Goal: Transaction & Acquisition: Download file/media

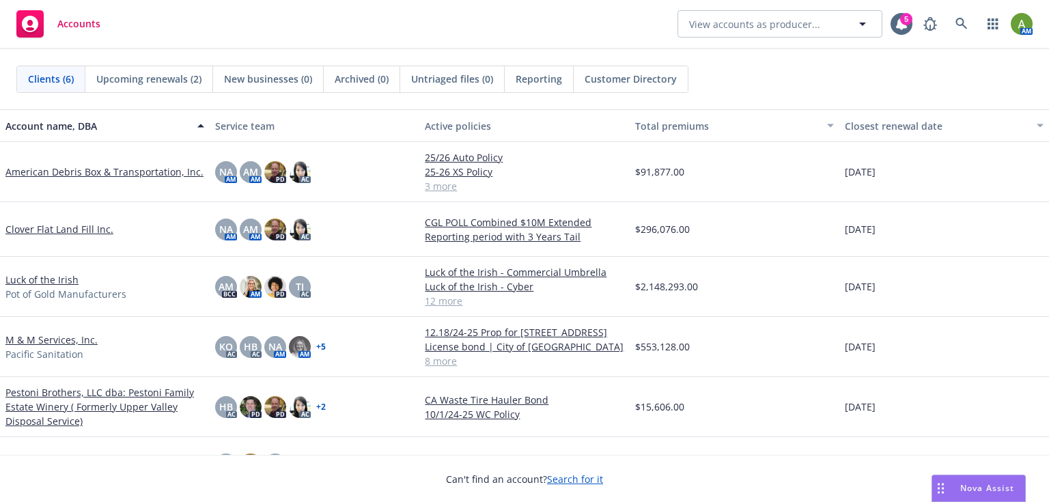
click at [87, 26] on span "Accounts" at bounding box center [78, 23] width 43 height 11
click at [69, 171] on link "American Debris Box & Transportation, Inc." at bounding box center [104, 172] width 198 height 14
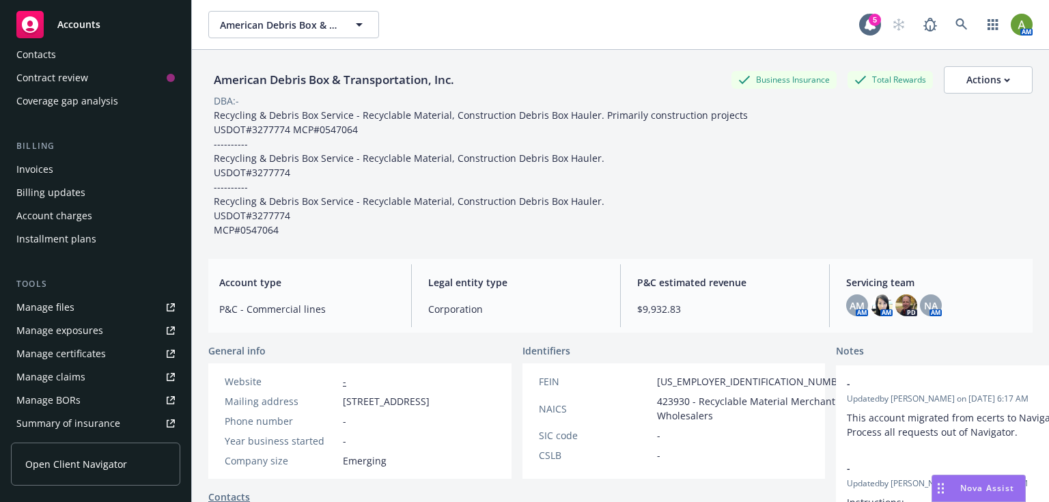
scroll to position [164, 0]
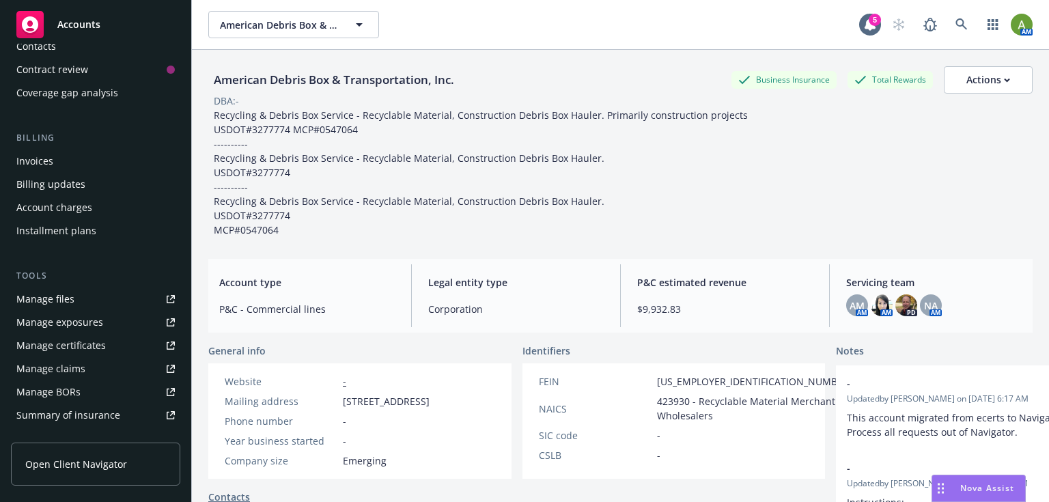
click at [68, 347] on div "Manage certificates" at bounding box center [60, 346] width 89 height 22
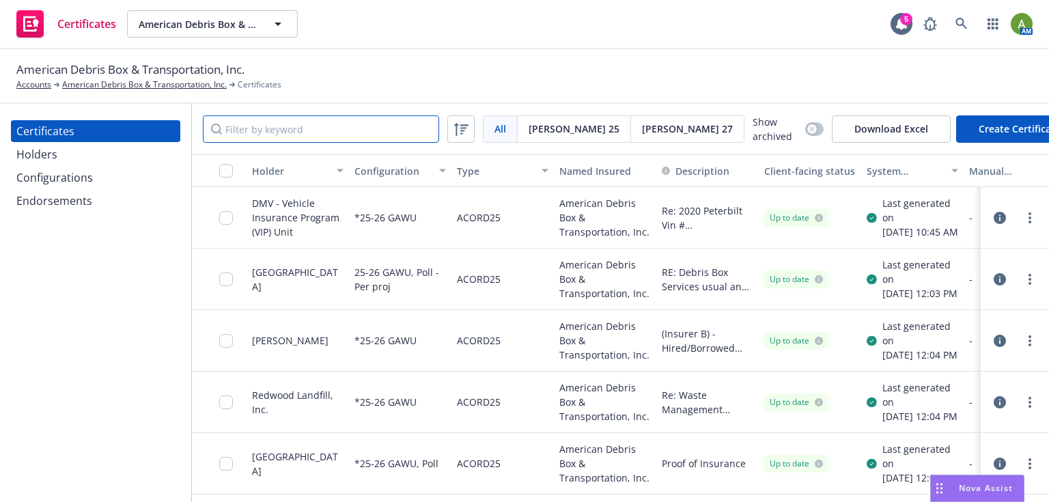
click at [295, 133] on input "Filter by keyword" at bounding box center [321, 128] width 236 height 27
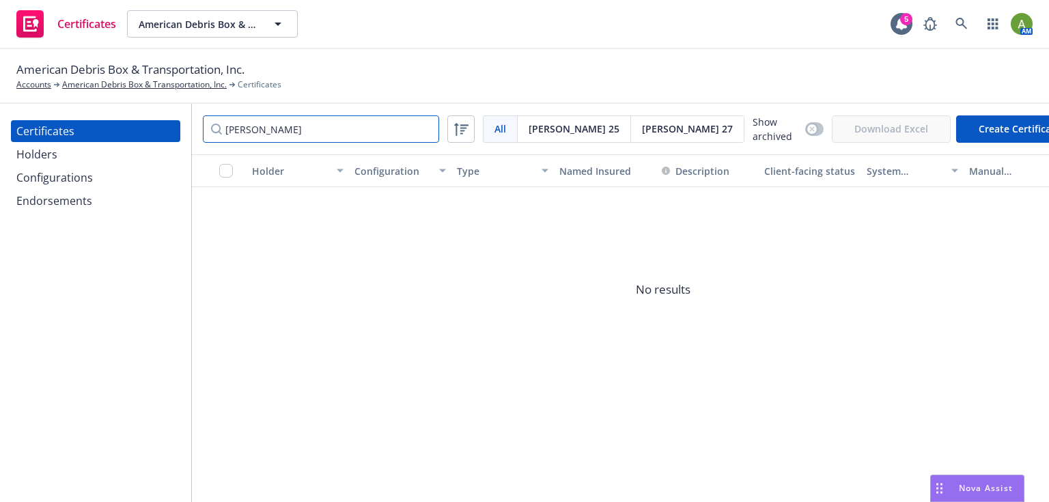
type input "moorefield"
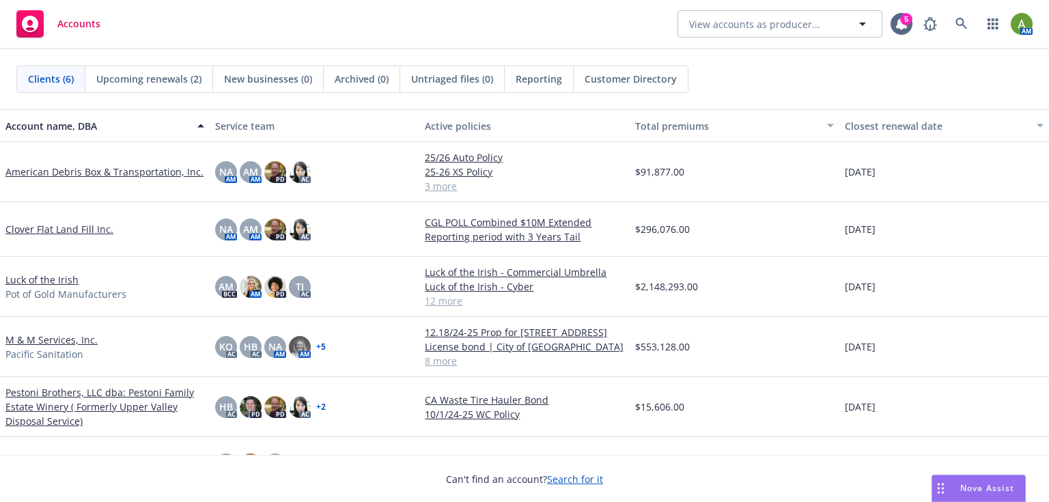
click at [25, 342] on link "M & M Services, Inc." at bounding box center [51, 340] width 92 height 14
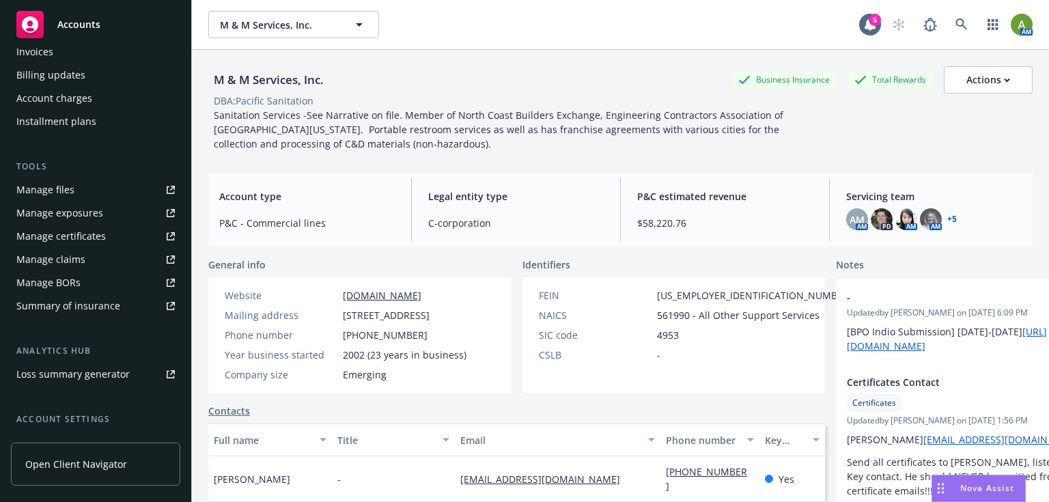
scroll to position [219, 0]
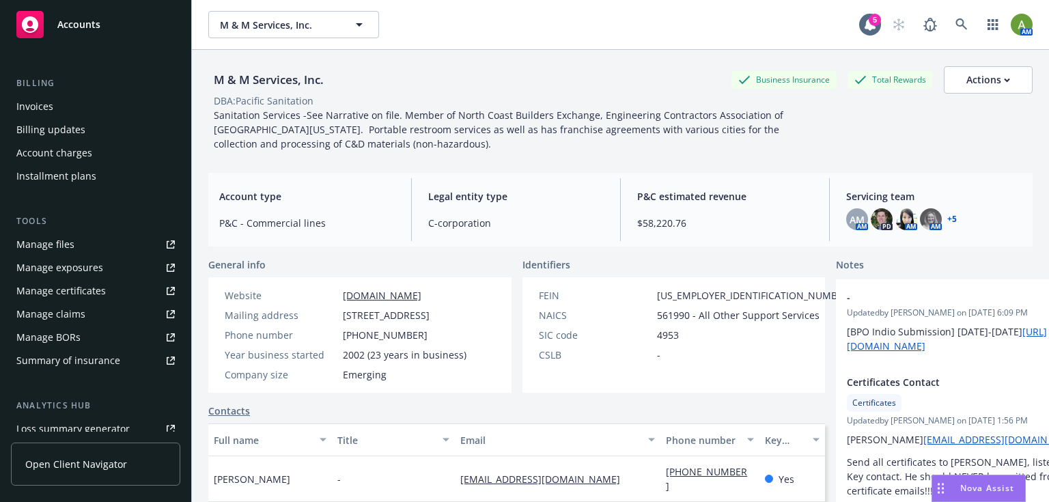
click at [66, 247] on div "Manage files" at bounding box center [45, 245] width 58 height 22
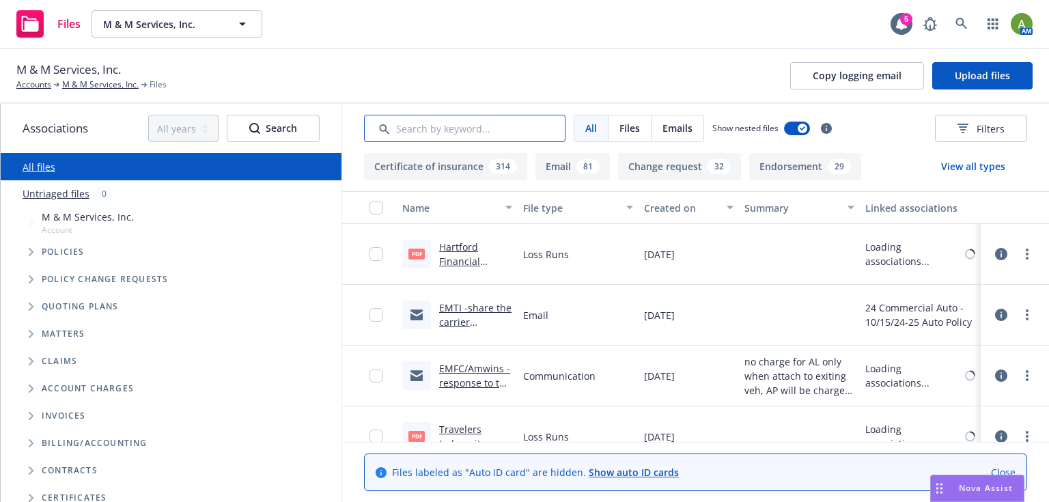
click at [437, 129] on input "Search by keyword..." at bounding box center [464, 128] width 201 height 27
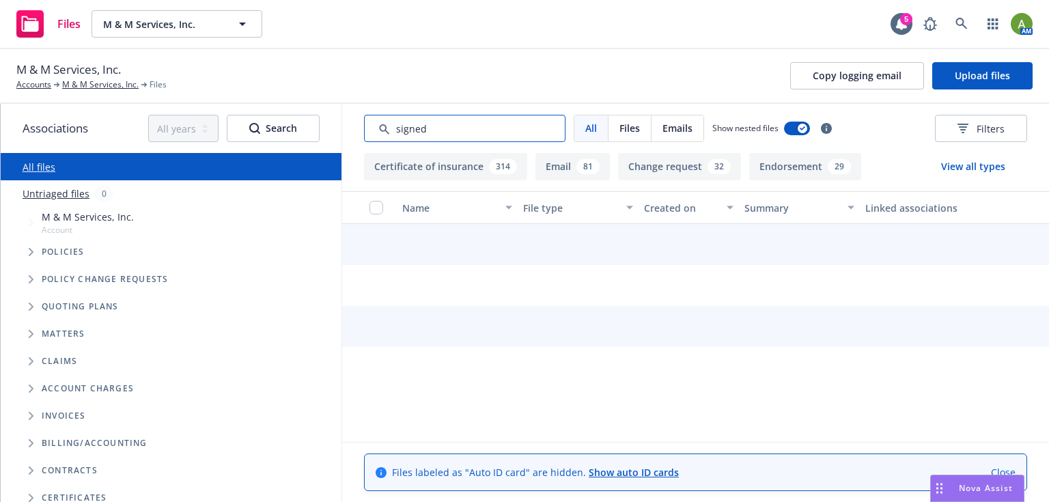
type input "signed"
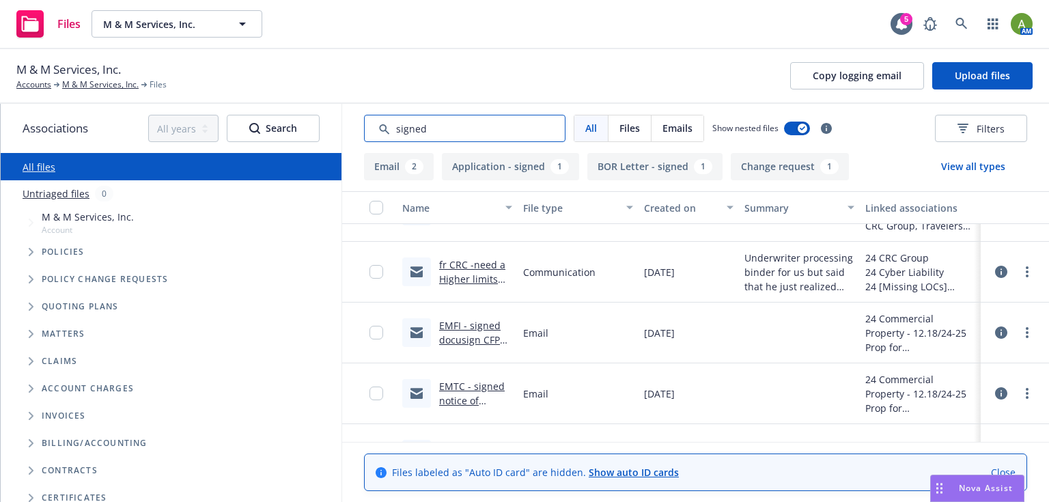
scroll to position [205, 0]
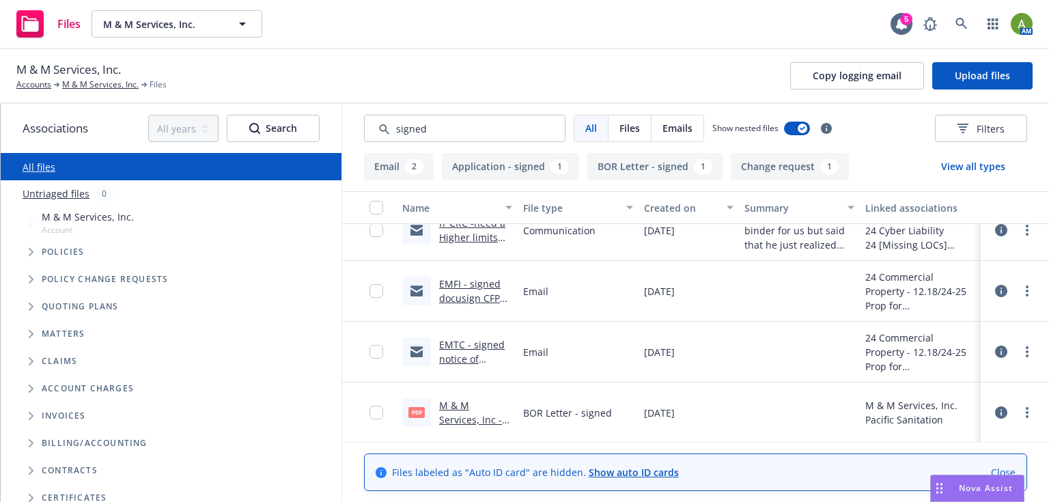
click at [468, 414] on link "M & M Services, Inc - 2023 - Crime BOR Letter.pdf" at bounding box center [473, 427] width 68 height 56
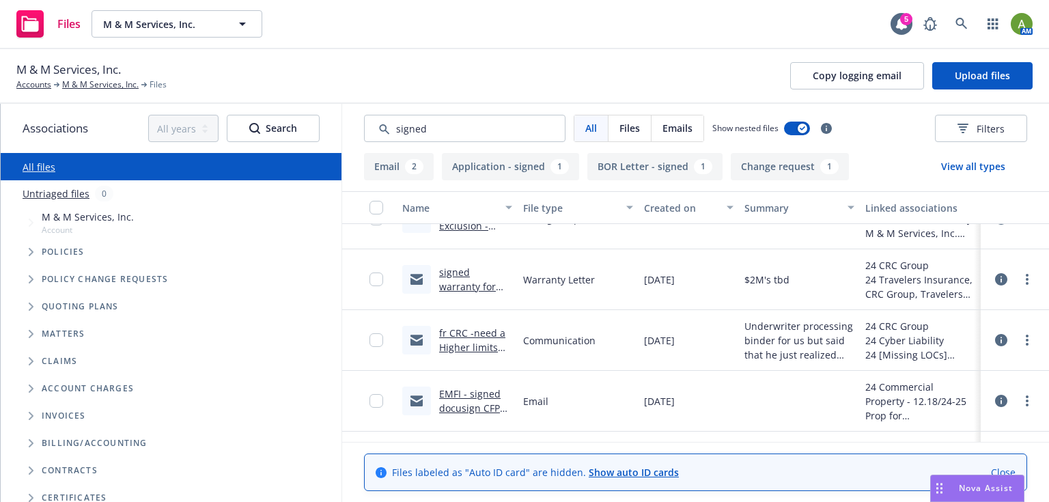
scroll to position [41, 0]
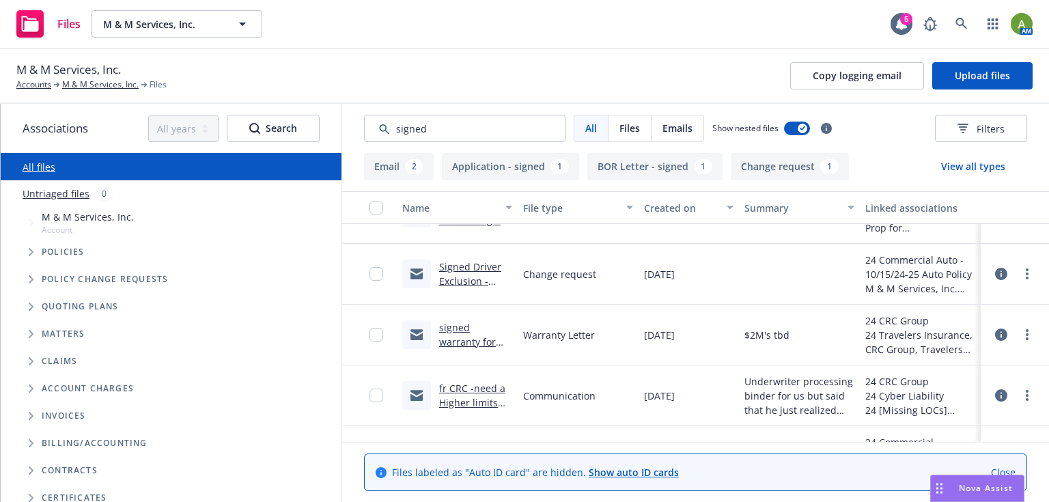
click at [33, 307] on icon "Tree Example" at bounding box center [31, 307] width 5 height 8
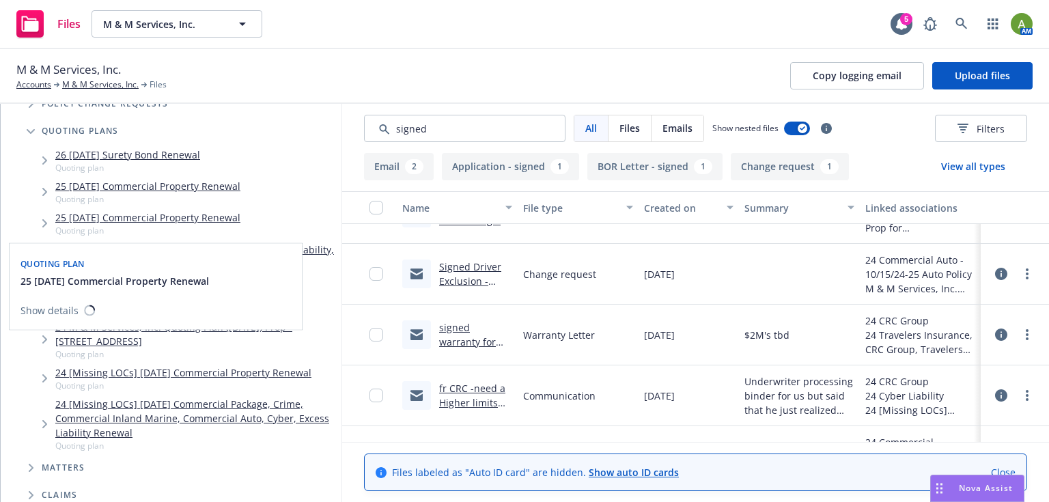
scroll to position [273, 0]
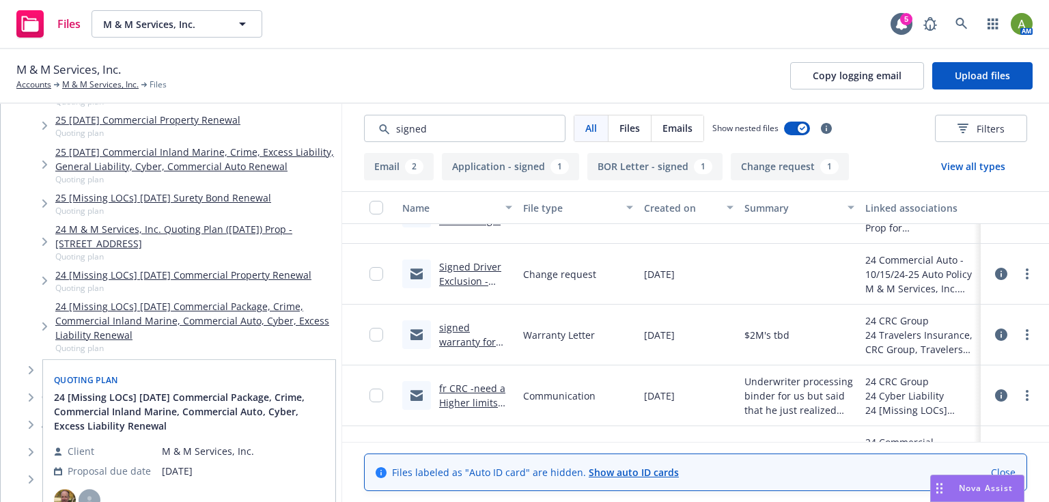
click at [223, 314] on link "24 [Missing LOCs] 10/15/24 Commercial Package, Crime, Commercial Inland Marine,…" at bounding box center [195, 320] width 281 height 43
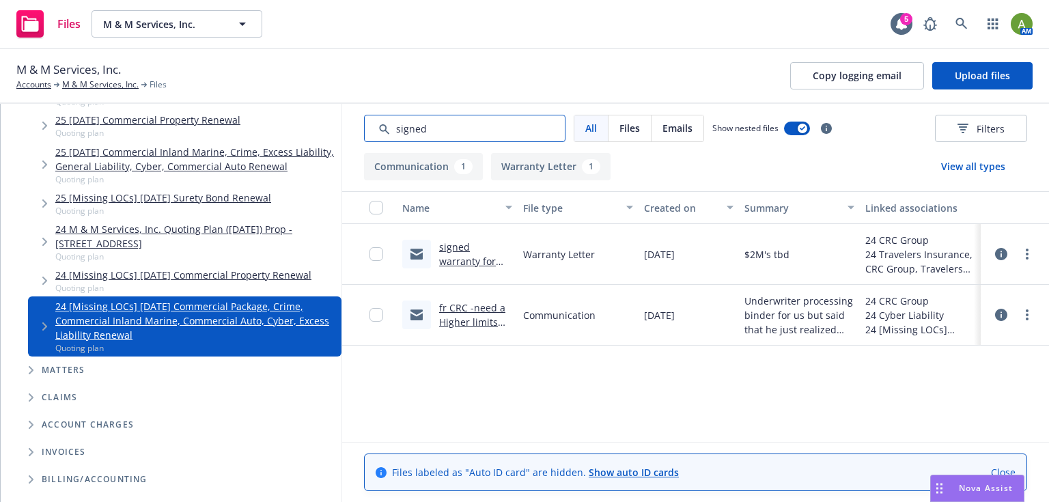
drag, startPoint x: 449, startPoint y: 127, endPoint x: 333, endPoint y: 129, distance: 115.5
click at [333, 129] on div "Associations All years 2027 2026 2025 2024 2023 2022 2021 2020 2019 2018 2017 2…" at bounding box center [525, 303] width 1048 height 398
click at [87, 83] on link "M & M Services, Inc." at bounding box center [100, 85] width 76 height 12
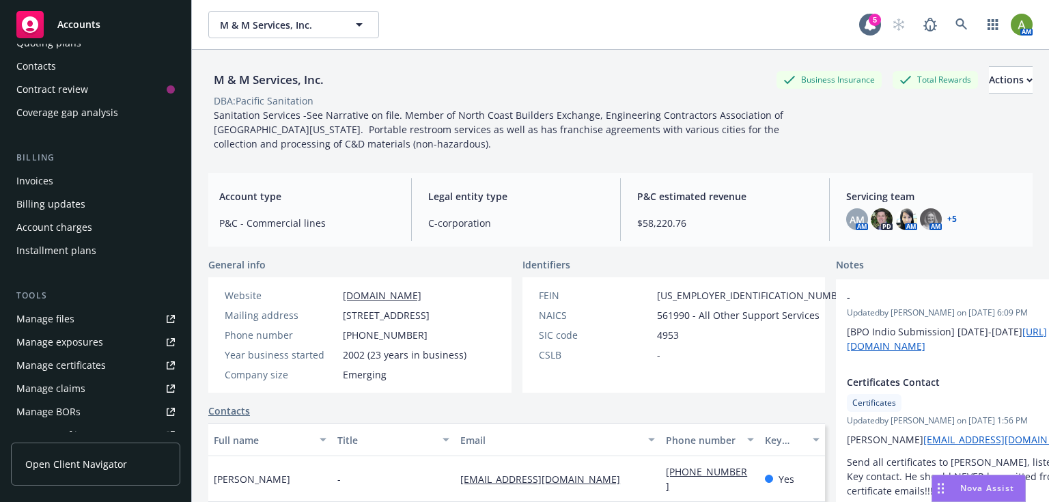
scroll to position [164, 0]
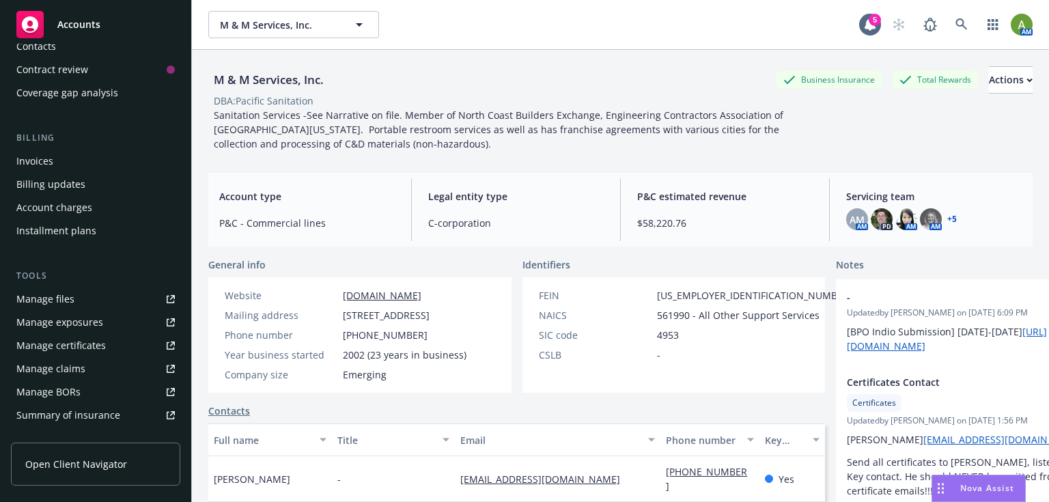
click at [58, 304] on div "Manage files" at bounding box center [45, 299] width 58 height 22
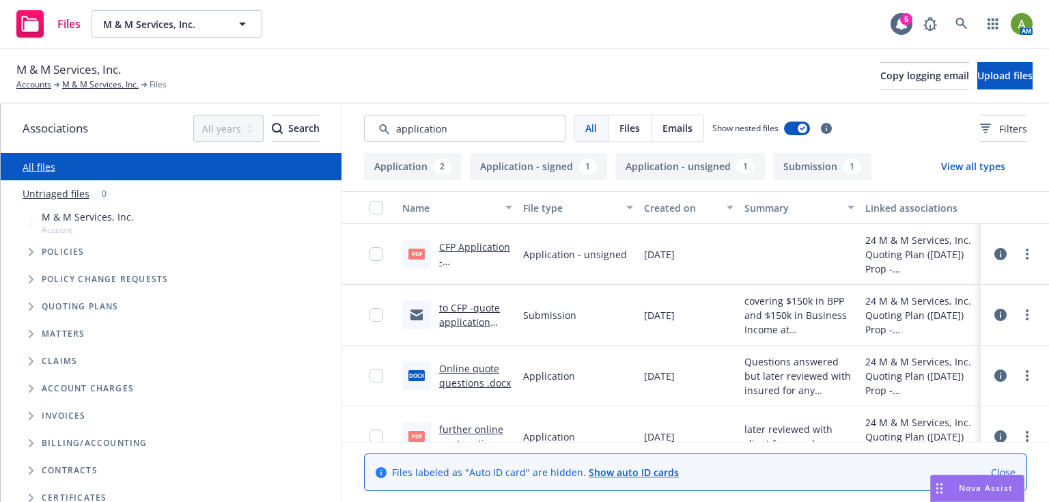
click at [186, 117] on div "Associations All years 2027 2026 2025 2024 2023 2022 2021 2020 2019 2018 2017 2…" at bounding box center [525, 303] width 1048 height 398
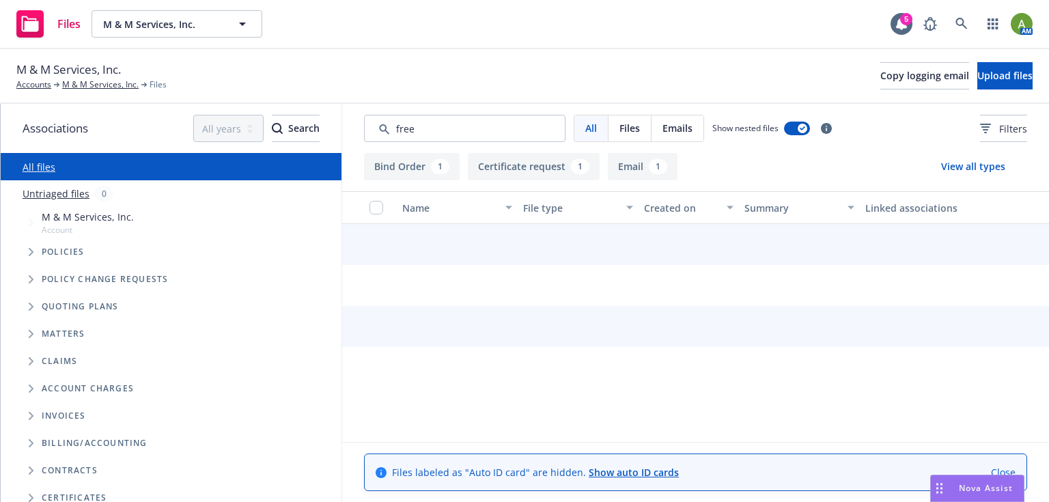
type input "freeb"
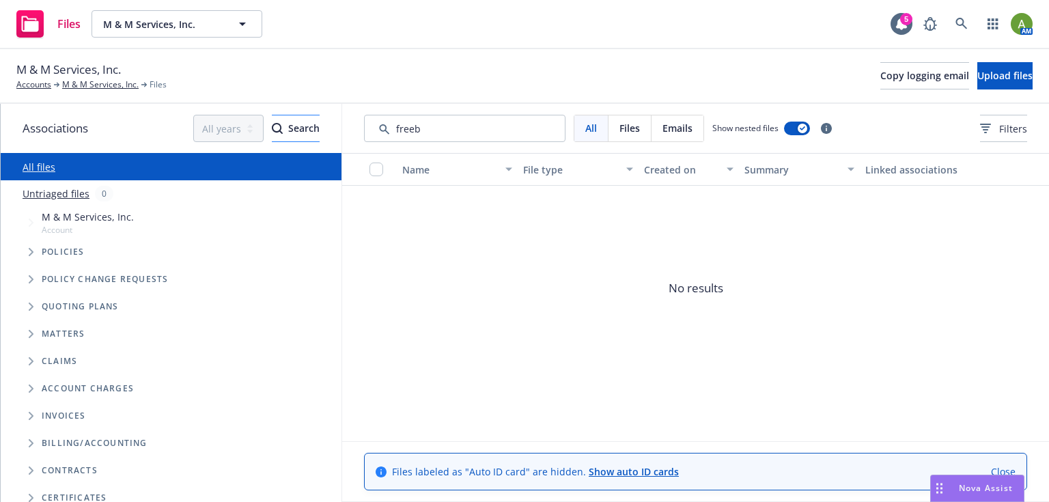
drag, startPoint x: 418, startPoint y: 128, endPoint x: 292, endPoint y: 129, distance: 125.7
click at [293, 129] on div "Associations All years 2027 2026 2025 2024 2023 2022 2021 2020 2019 2018 2017 2…" at bounding box center [525, 303] width 1048 height 398
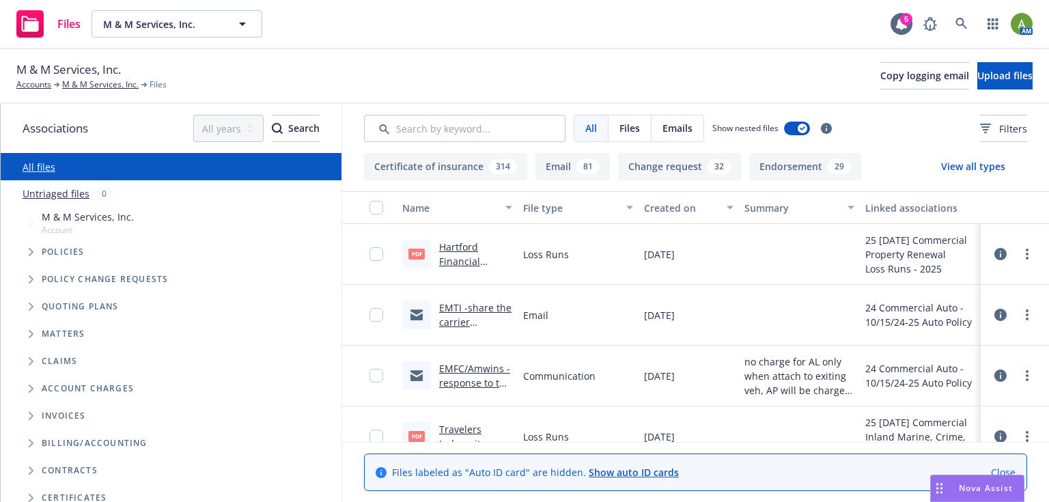
click at [635, 131] on span "Files" at bounding box center [630, 128] width 20 height 14
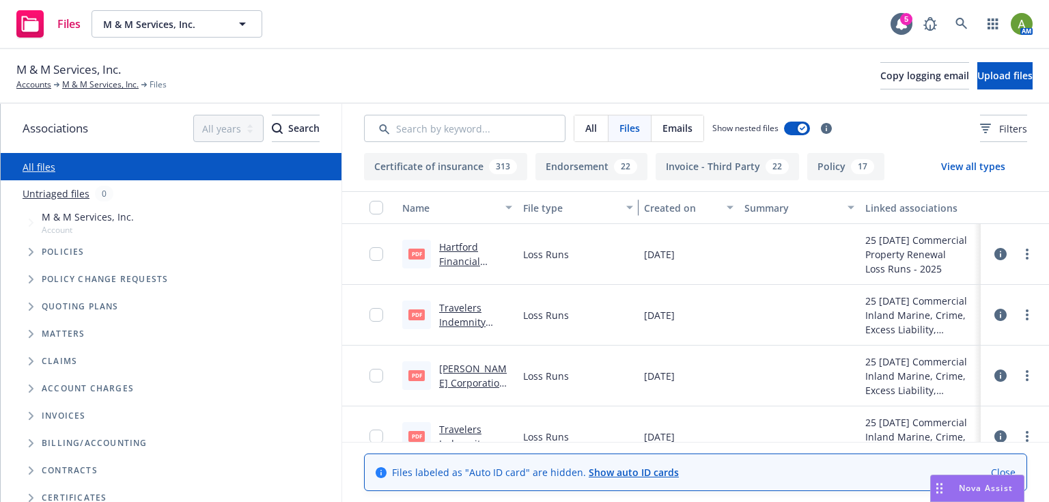
click at [632, 202] on div "button" at bounding box center [631, 207] width 7 height 31
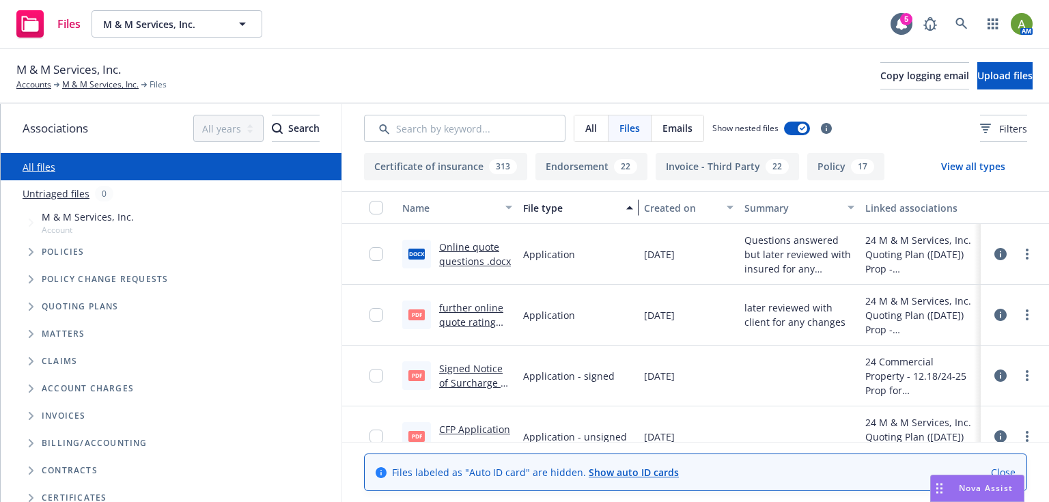
click at [628, 208] on div "button" at bounding box center [631, 207] width 7 height 31
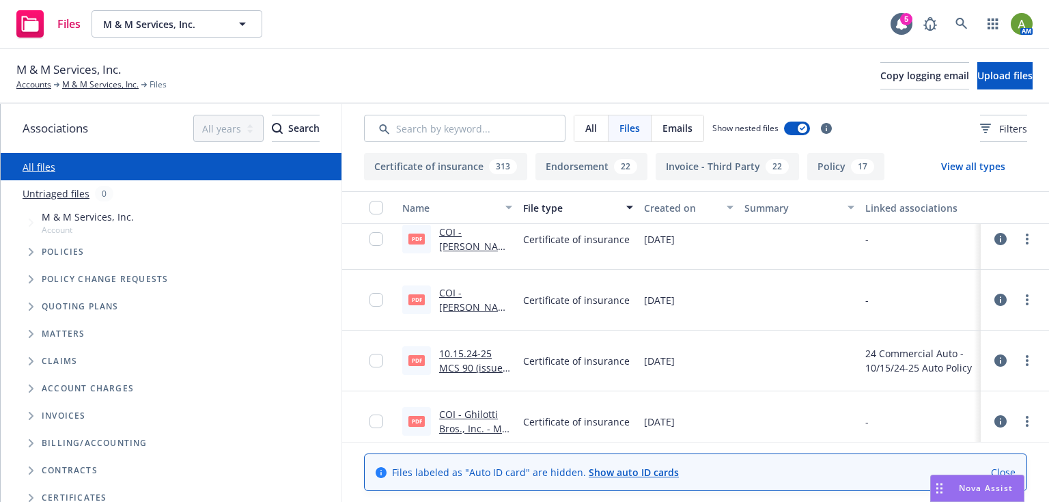
scroll to position [14314, 0]
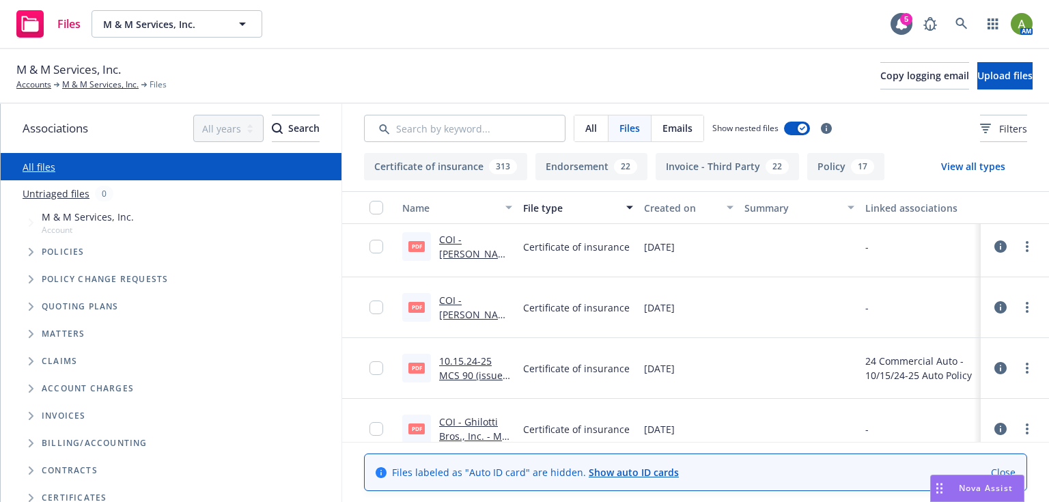
click at [665, 208] on div "Created on" at bounding box center [681, 208] width 74 height 14
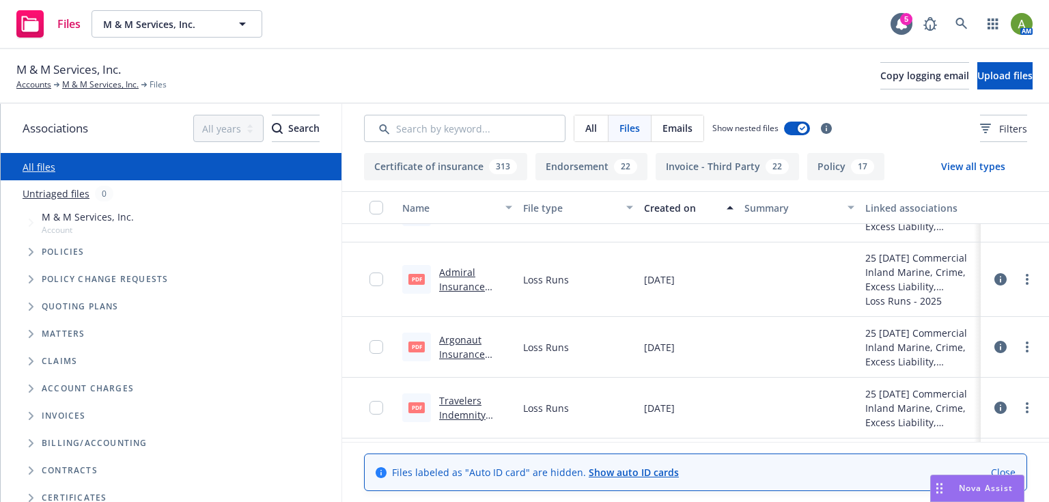
scroll to position [26327, 0]
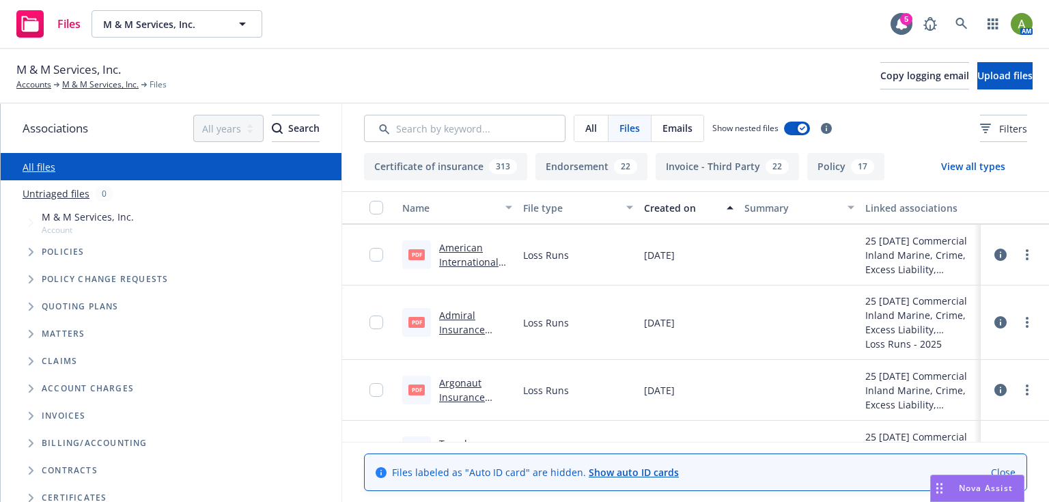
click at [31, 248] on icon "Tree Example" at bounding box center [31, 252] width 5 height 8
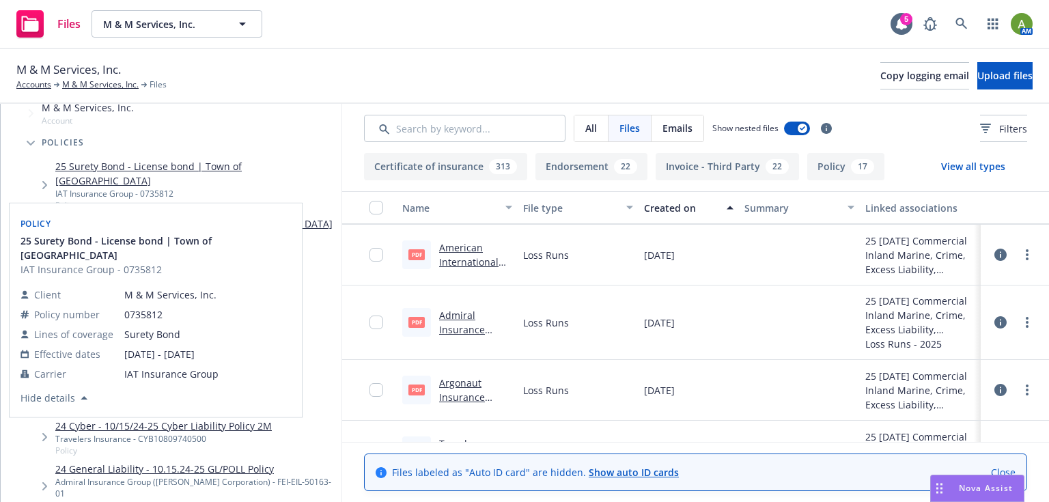
scroll to position [164, 0]
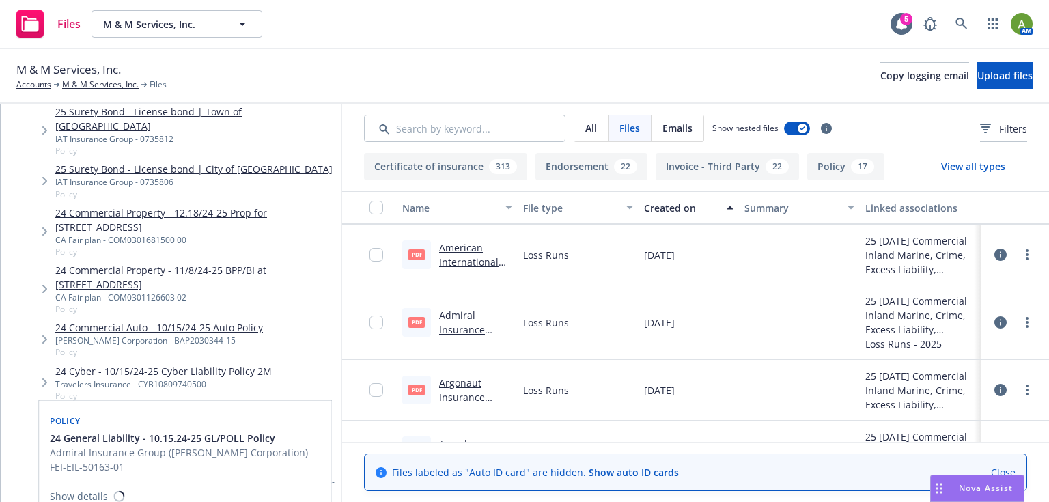
click at [190, 407] on link "24 General Liability - 10.15.24-25 GL/POLL Policy" at bounding box center [195, 414] width 281 height 14
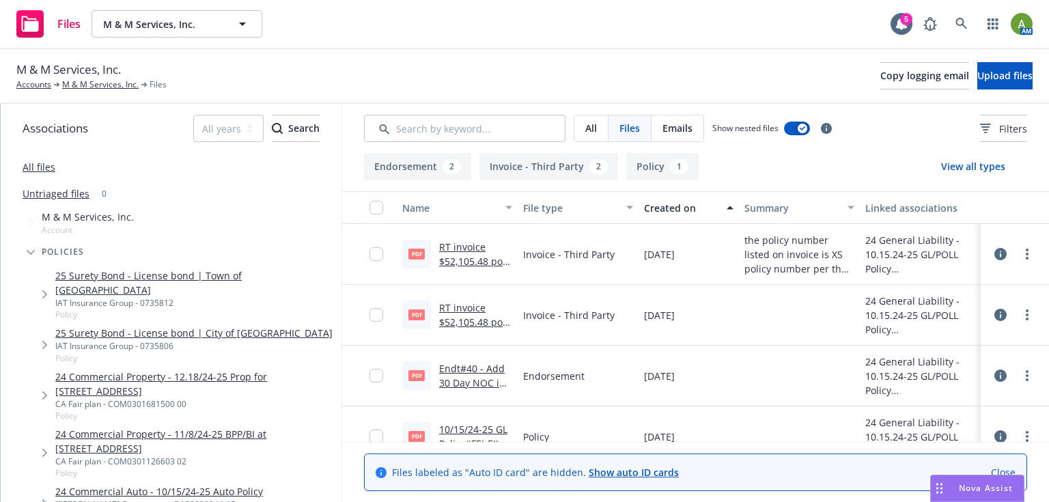
click at [29, 251] on icon "Tree Example" at bounding box center [31, 252] width 8 height 5
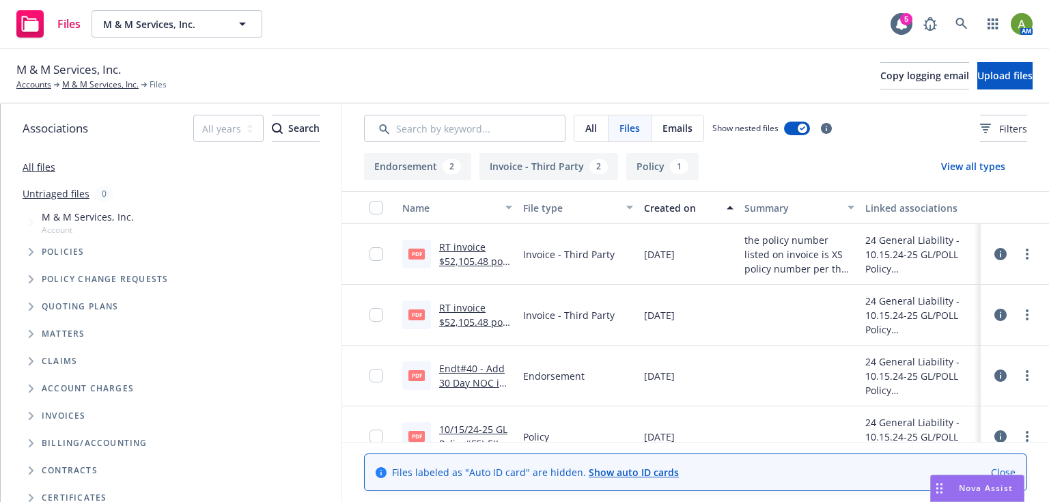
click at [30, 306] on icon "Tree Example" at bounding box center [31, 307] width 5 height 8
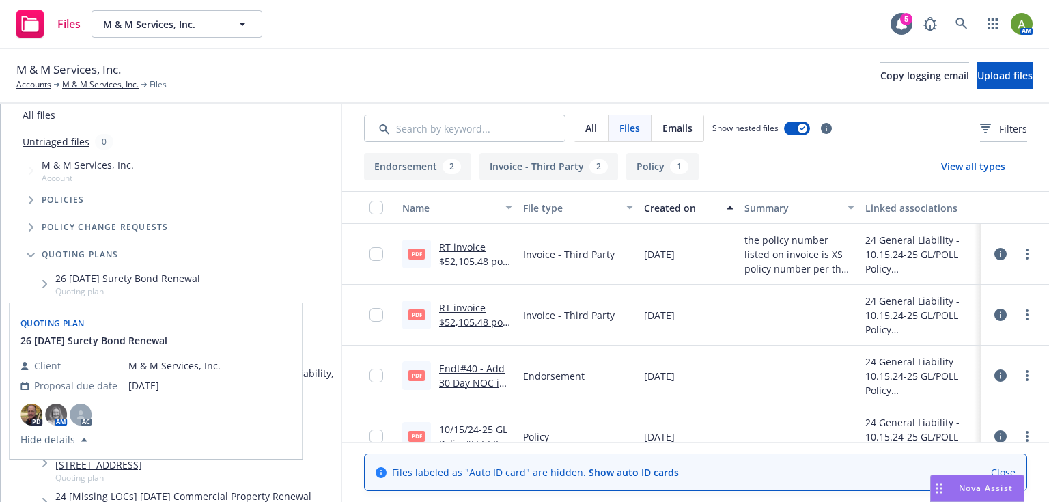
scroll to position [55, 0]
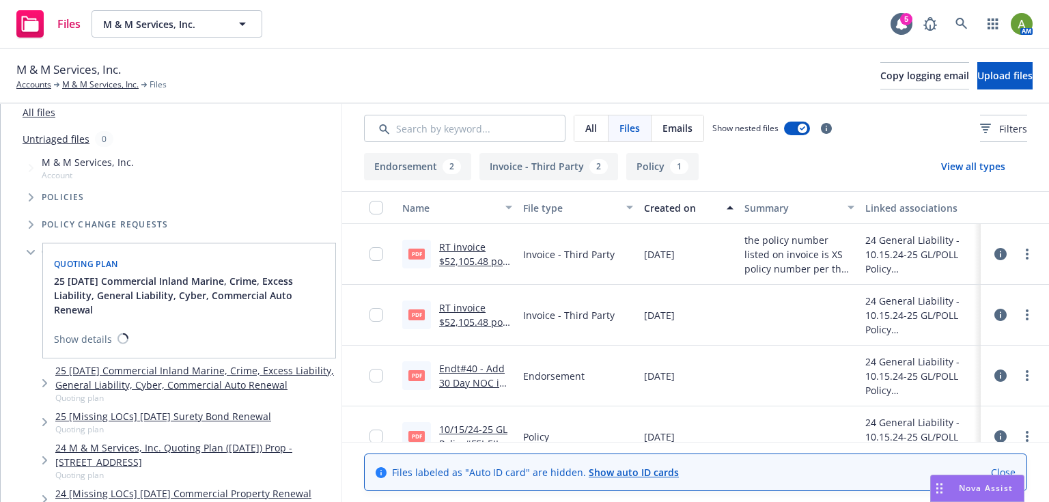
click at [247, 377] on link "25 10/15/25 Commercial Inland Marine, Crime, Excess Liability, General Liabilit…" at bounding box center [195, 377] width 281 height 29
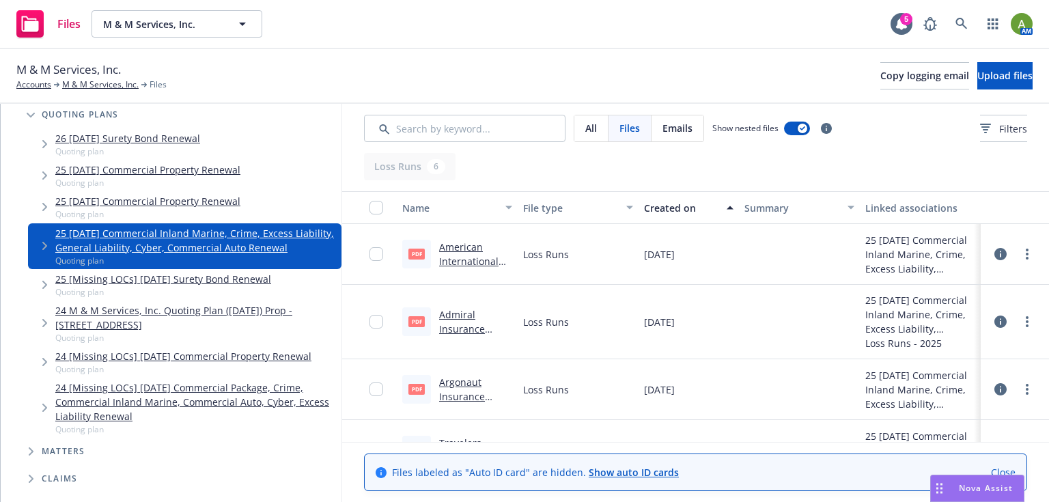
scroll to position [219, 0]
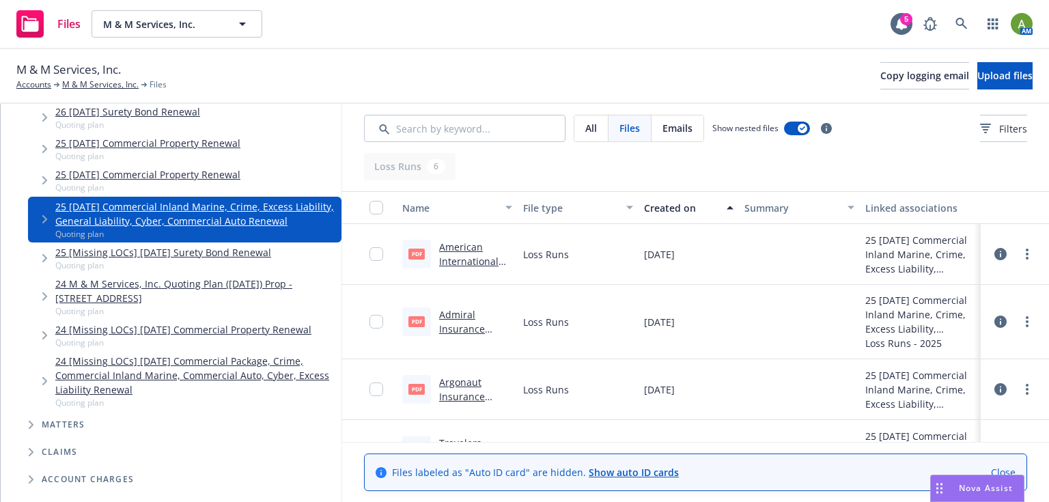
click at [224, 373] on link "24 [Missing LOCs] 10/15/24 Commercial Package, Crime, Commercial Inland Marine,…" at bounding box center [195, 375] width 281 height 43
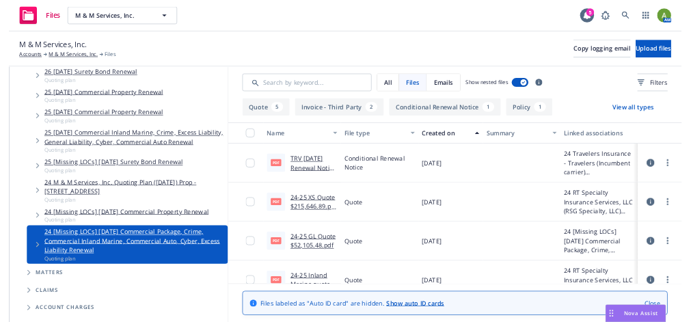
scroll to position [219, 0]
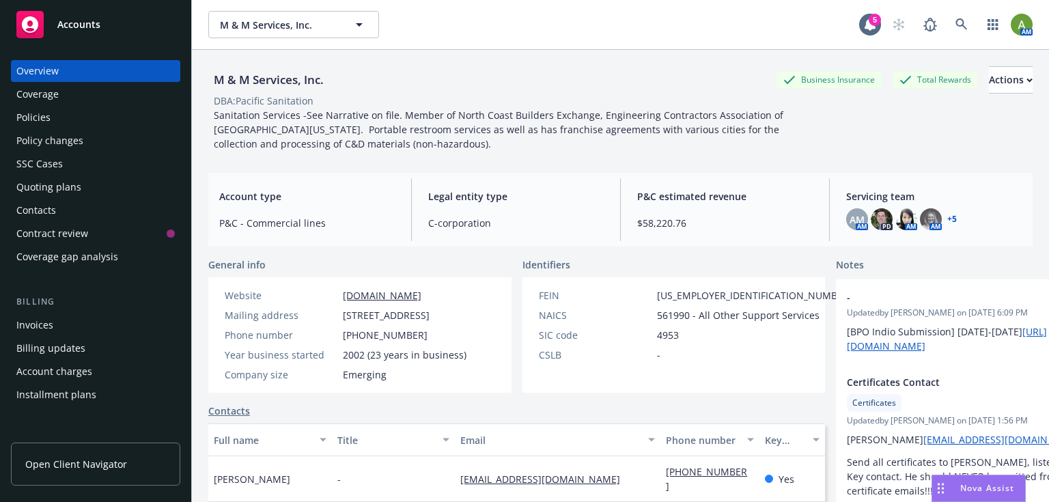
click at [52, 113] on div "Policies" at bounding box center [95, 118] width 158 height 22
click at [74, 27] on span "Accounts" at bounding box center [78, 24] width 43 height 11
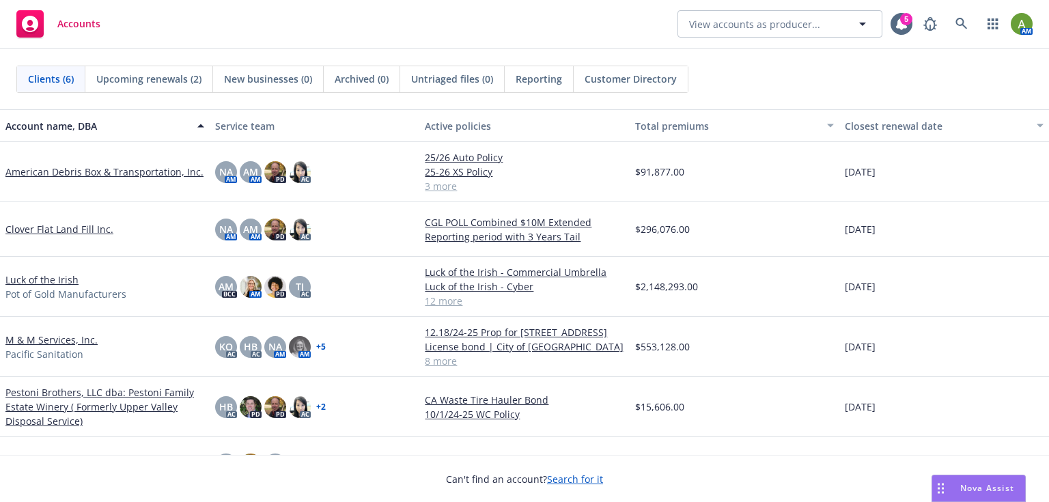
click at [45, 171] on link "American Debris Box & Transportation, Inc." at bounding box center [104, 172] width 198 height 14
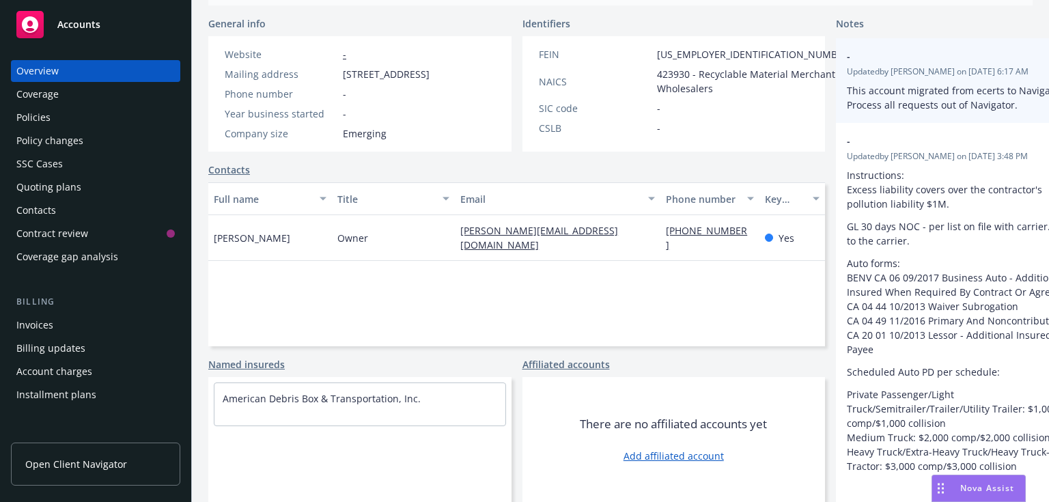
scroll to position [342, 0]
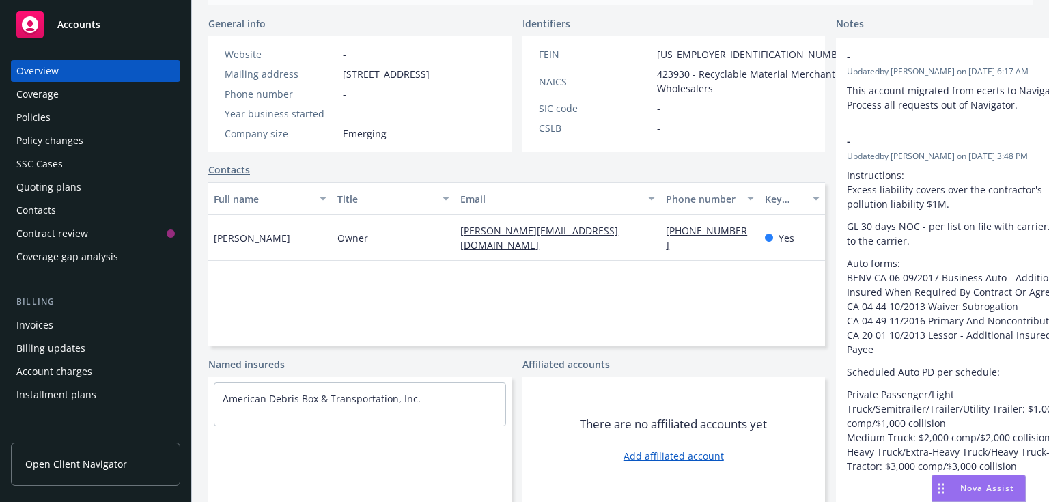
click at [46, 118] on div "Policies" at bounding box center [33, 118] width 34 height 22
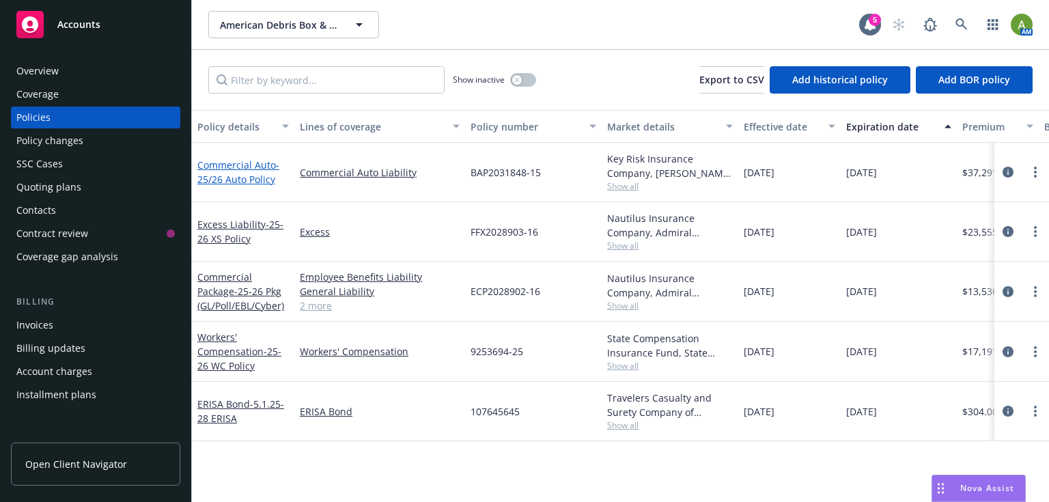
click at [251, 167] on link "Commercial Auto - 25/26 Auto Policy" at bounding box center [238, 171] width 82 height 27
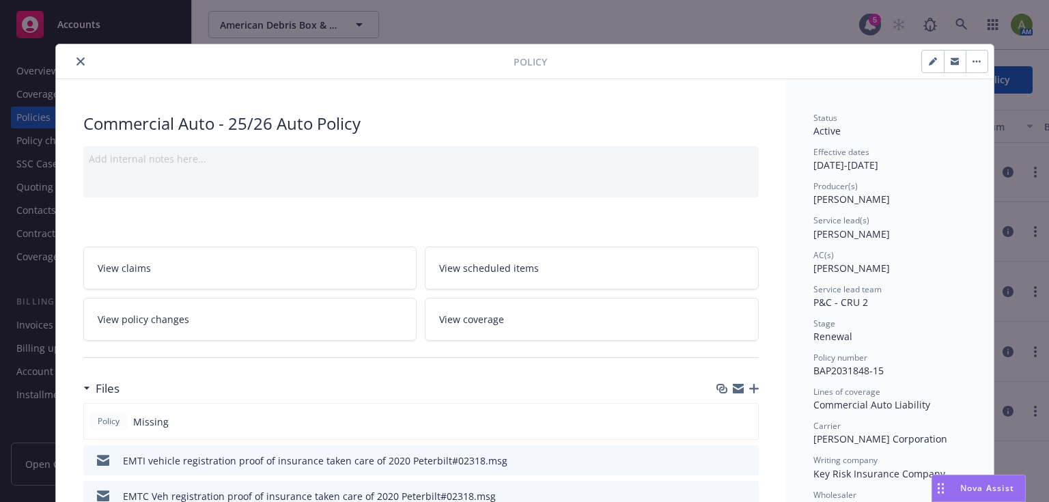
click at [474, 324] on span "View coverage" at bounding box center [471, 319] width 65 height 14
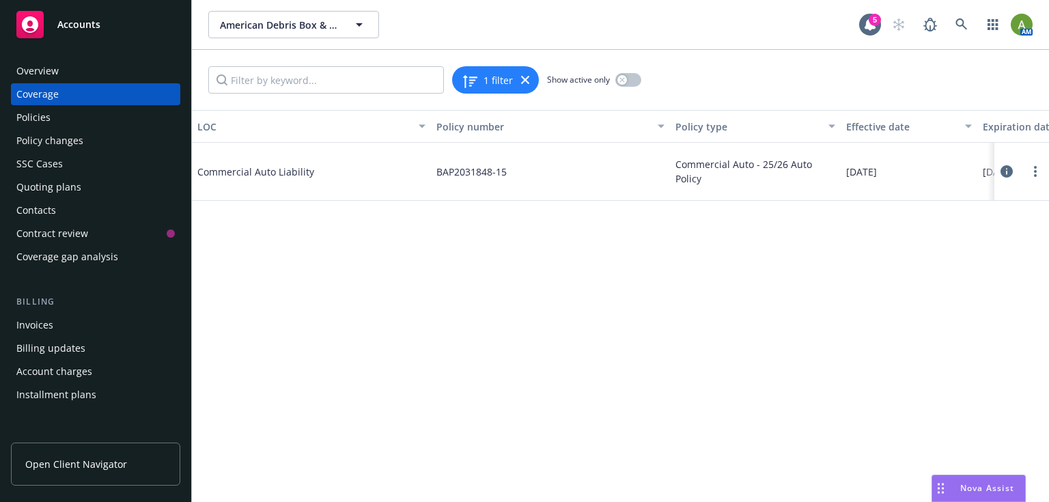
click at [1004, 173] on icon at bounding box center [1007, 171] width 12 height 12
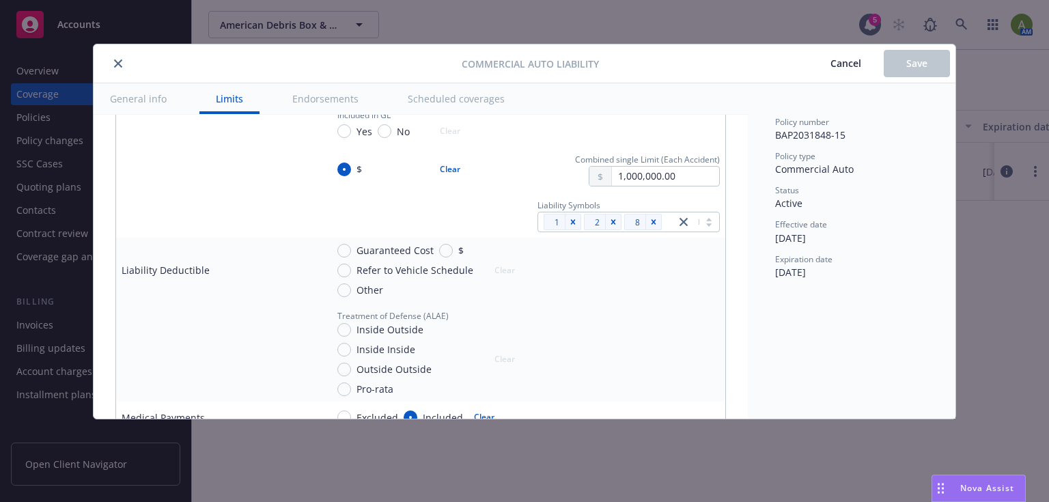
scroll to position [437, 0]
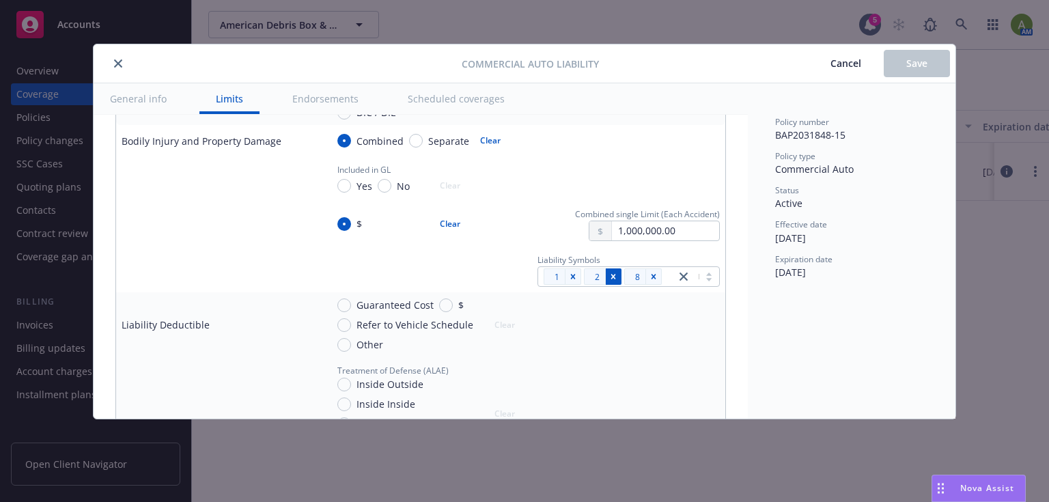
click at [611, 274] on icon "Remove [object Object]" at bounding box center [613, 276] width 5 height 5
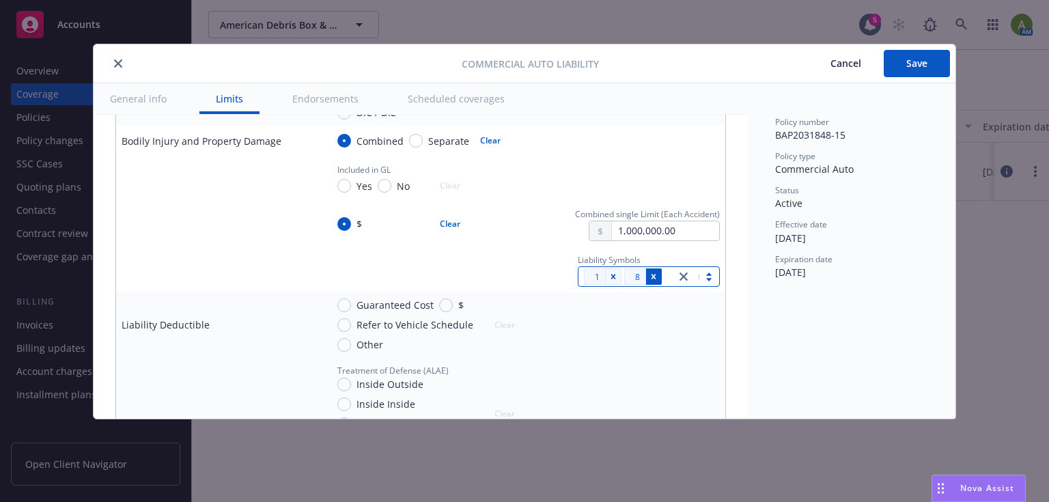
click at [649, 279] on icon "Remove [object Object]" at bounding box center [654, 277] width 10 height 10
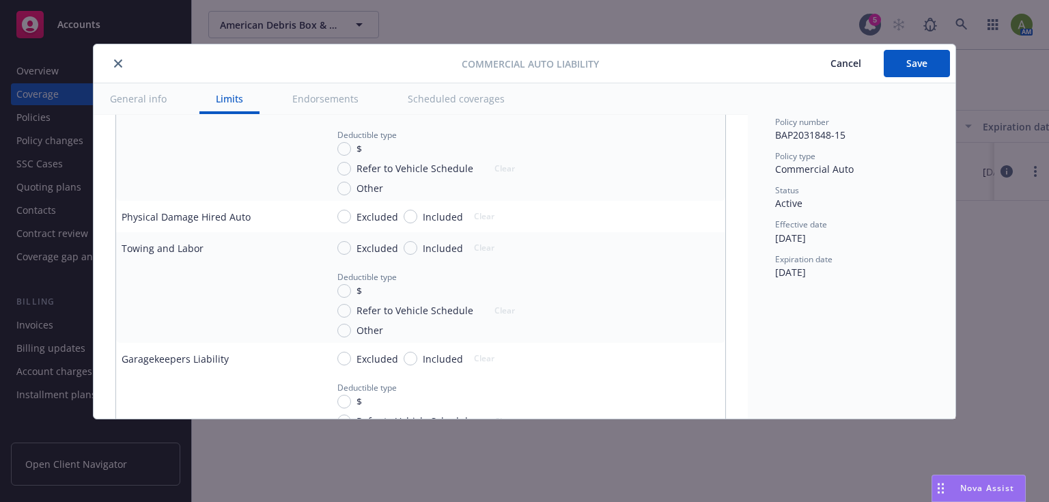
scroll to position [1421, 0]
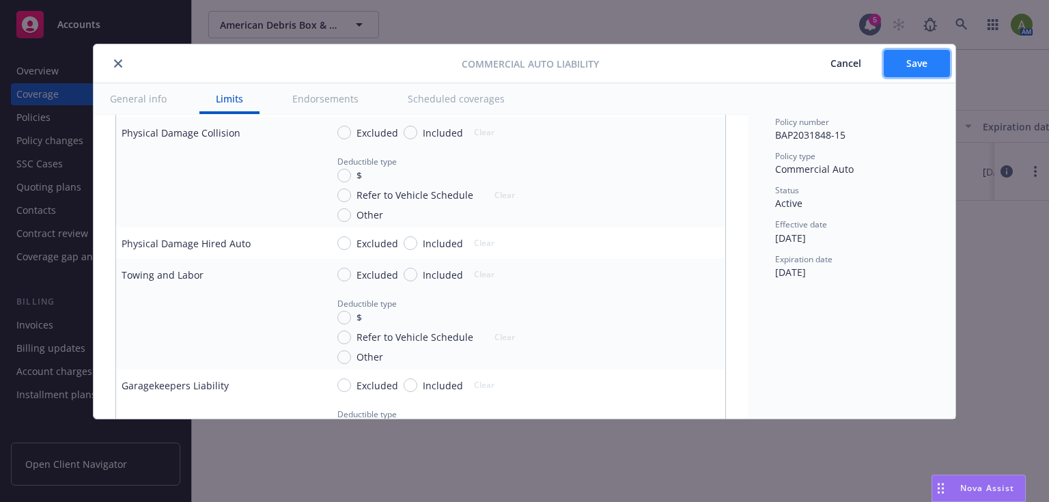
drag, startPoint x: 943, startPoint y: 49, endPoint x: 940, endPoint y: 56, distance: 7.6
click at [944, 50] on button "Save" at bounding box center [917, 63] width 66 height 27
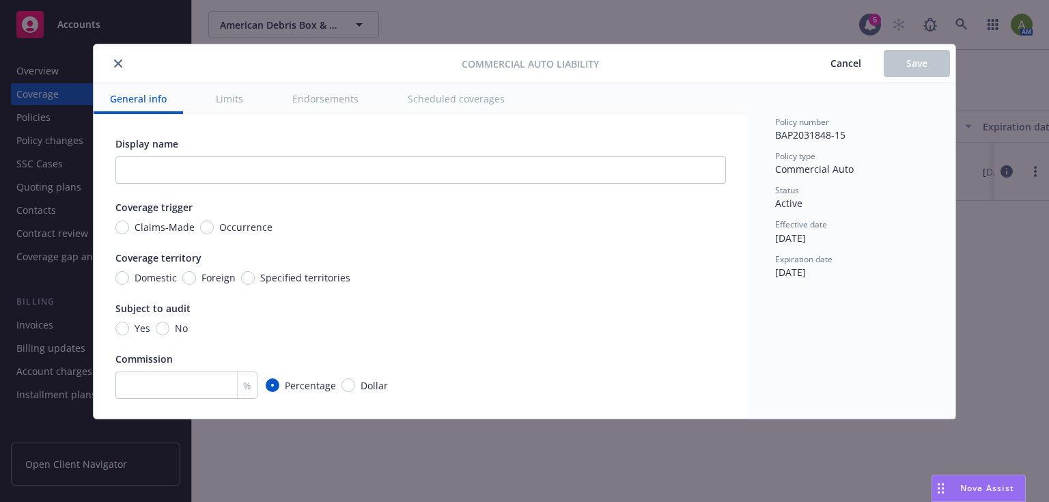
type textarea "x"
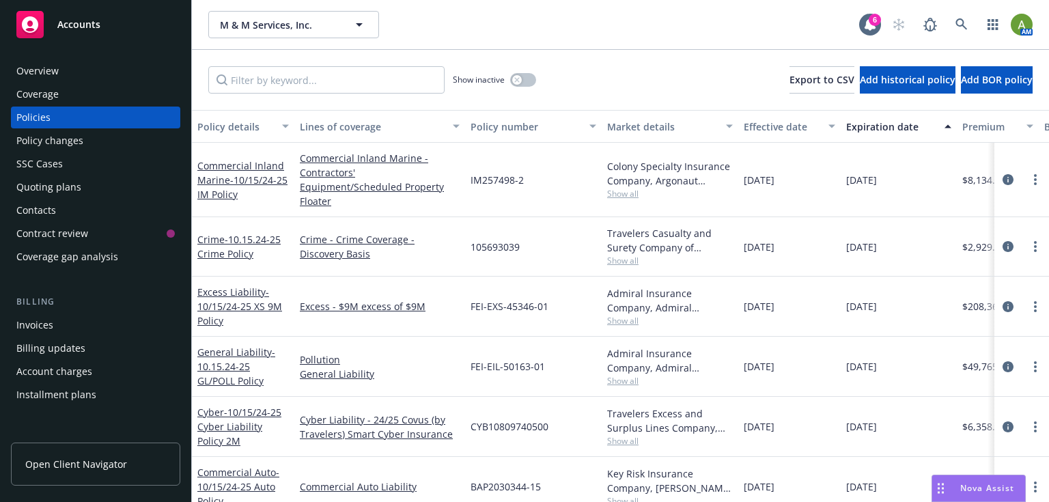
click at [78, 31] on div "Accounts" at bounding box center [95, 24] width 158 height 27
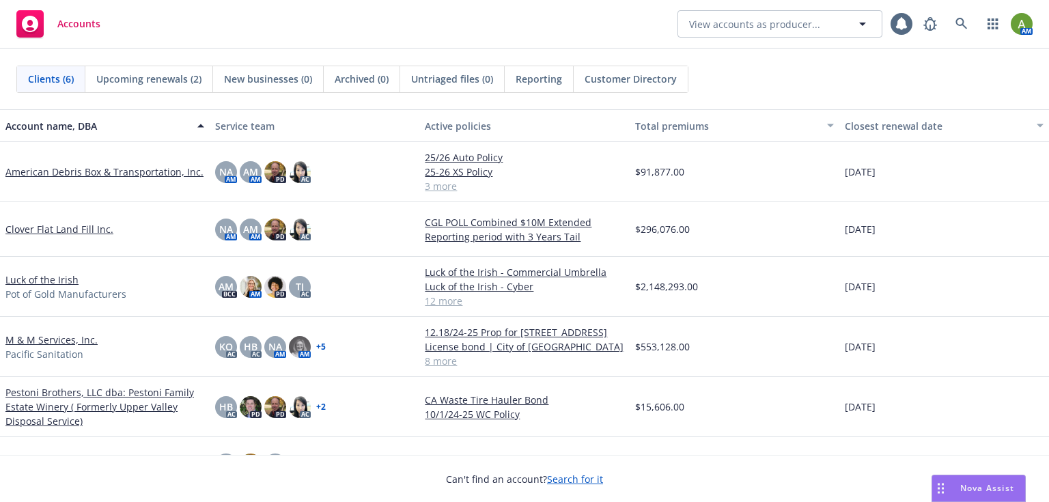
click at [88, 172] on link "American Debris Box & Transportation, Inc." at bounding box center [104, 172] width 198 height 14
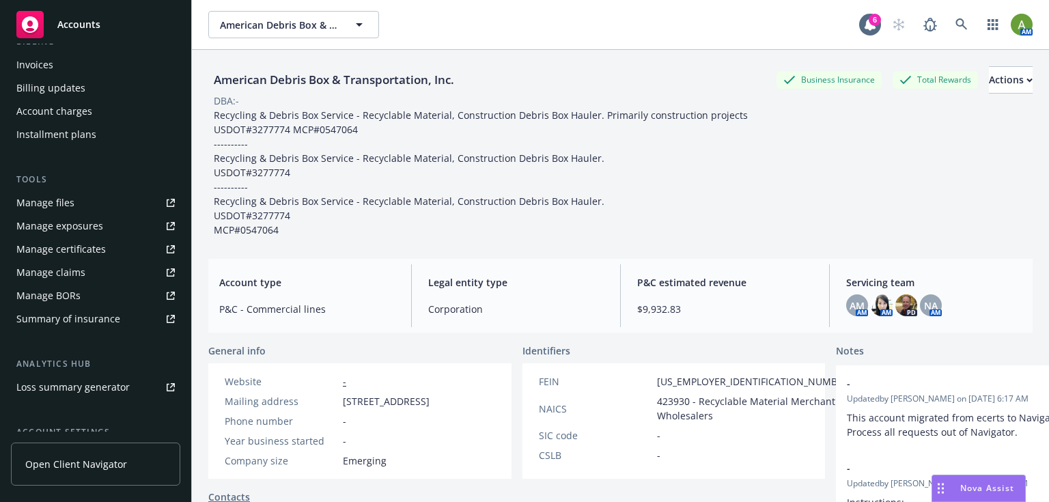
scroll to position [223, 0]
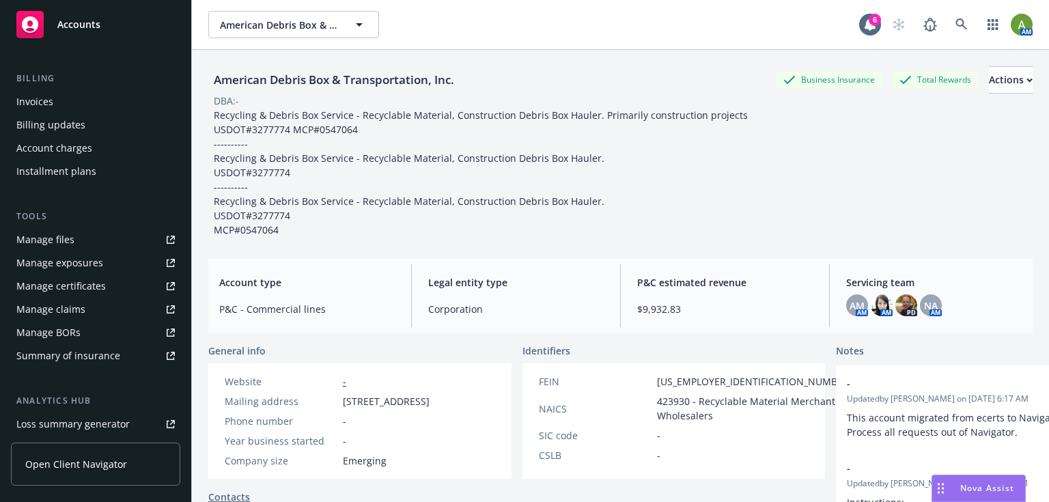
click at [70, 283] on div "Manage certificates" at bounding box center [60, 286] width 89 height 22
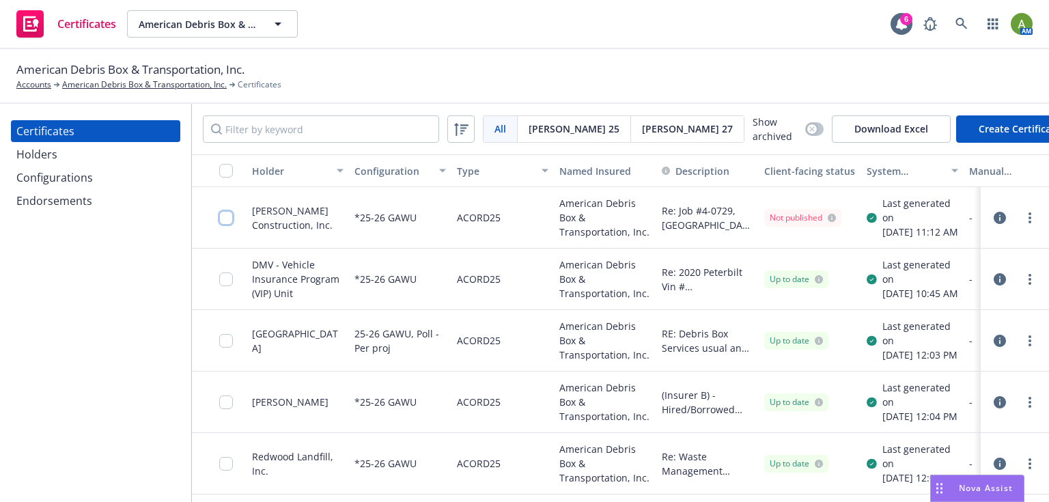
click at [225, 224] on input "checkbox" at bounding box center [226, 218] width 14 height 14
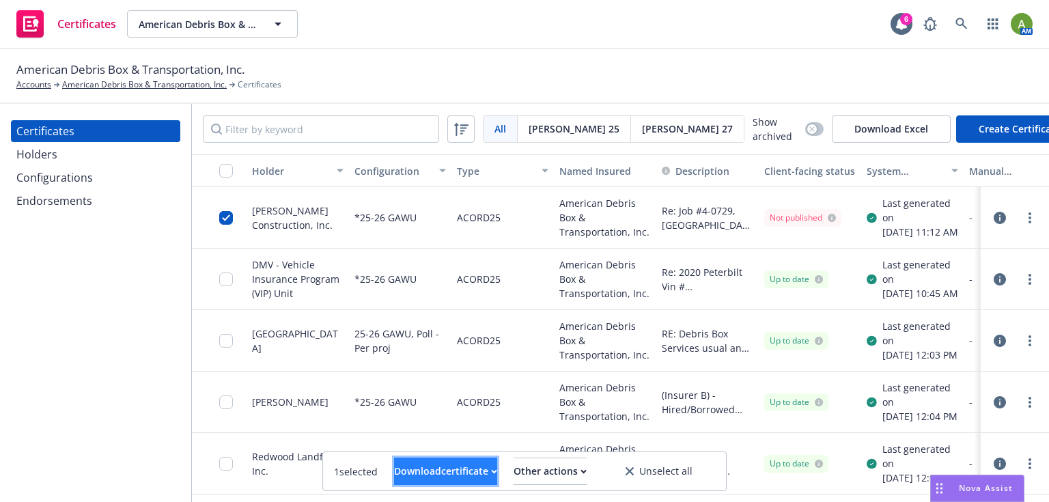
click at [394, 467] on div "Download certificate" at bounding box center [445, 471] width 103 height 26
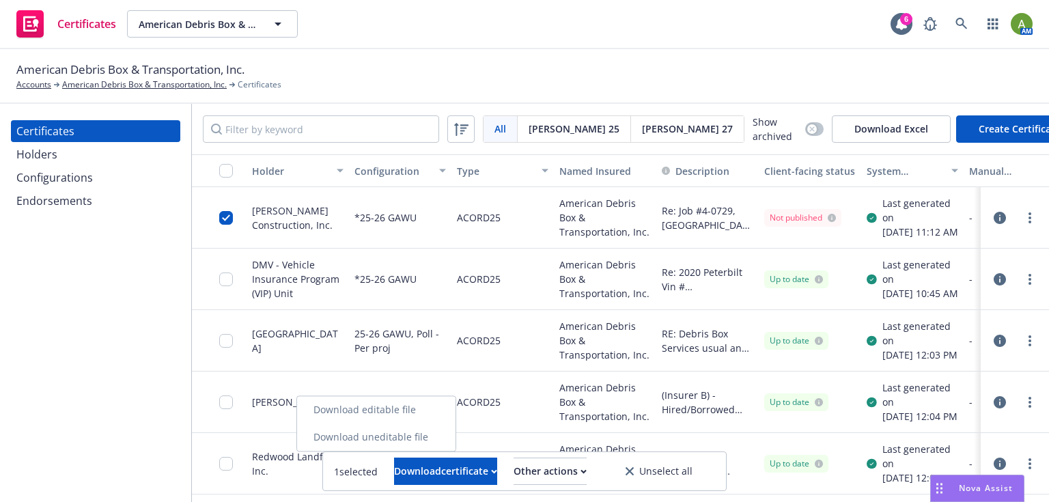
click at [432, 440] on link "Download uneditable file" at bounding box center [376, 436] width 158 height 27
